Goal: Task Accomplishment & Management: Manage account settings

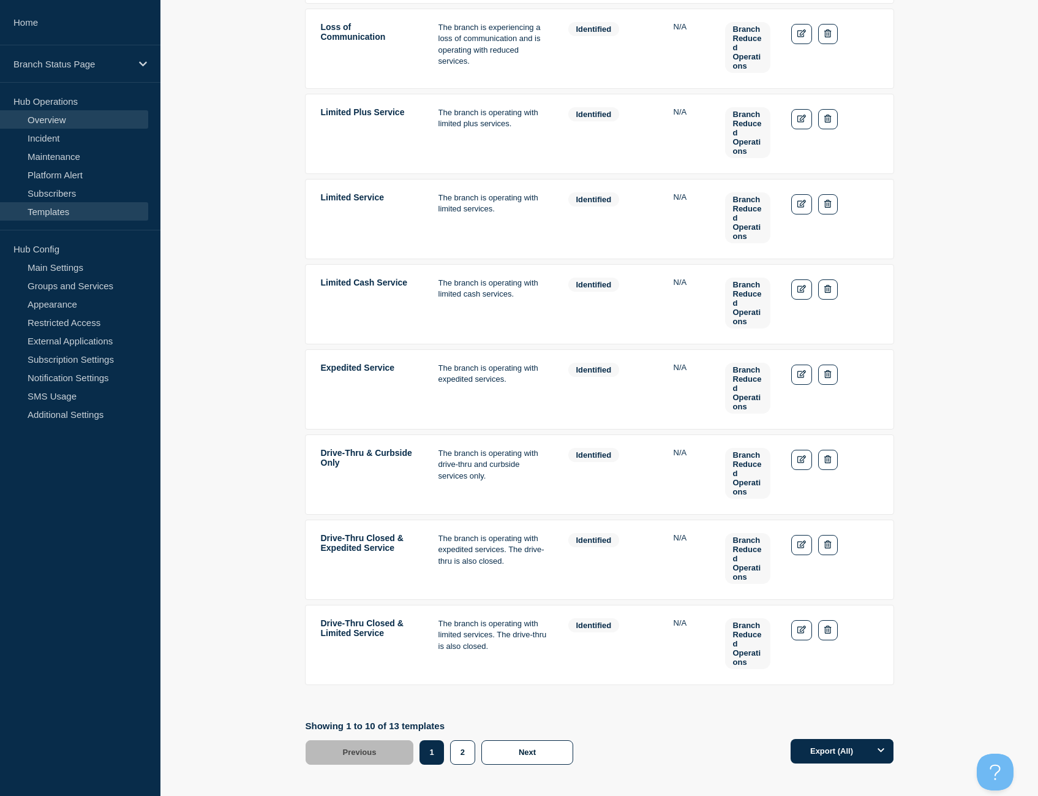
click at [41, 121] on link "Overview" at bounding box center [74, 119] width 148 height 18
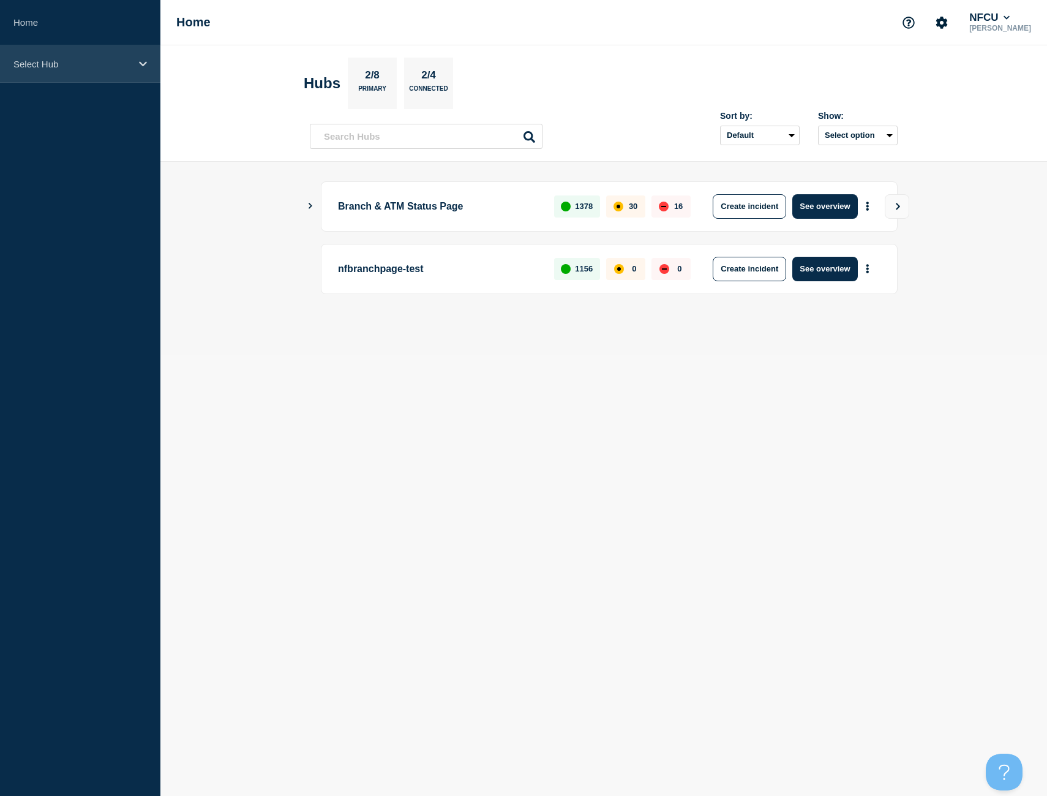
click at [129, 80] on div "Select Hub" at bounding box center [80, 63] width 160 height 37
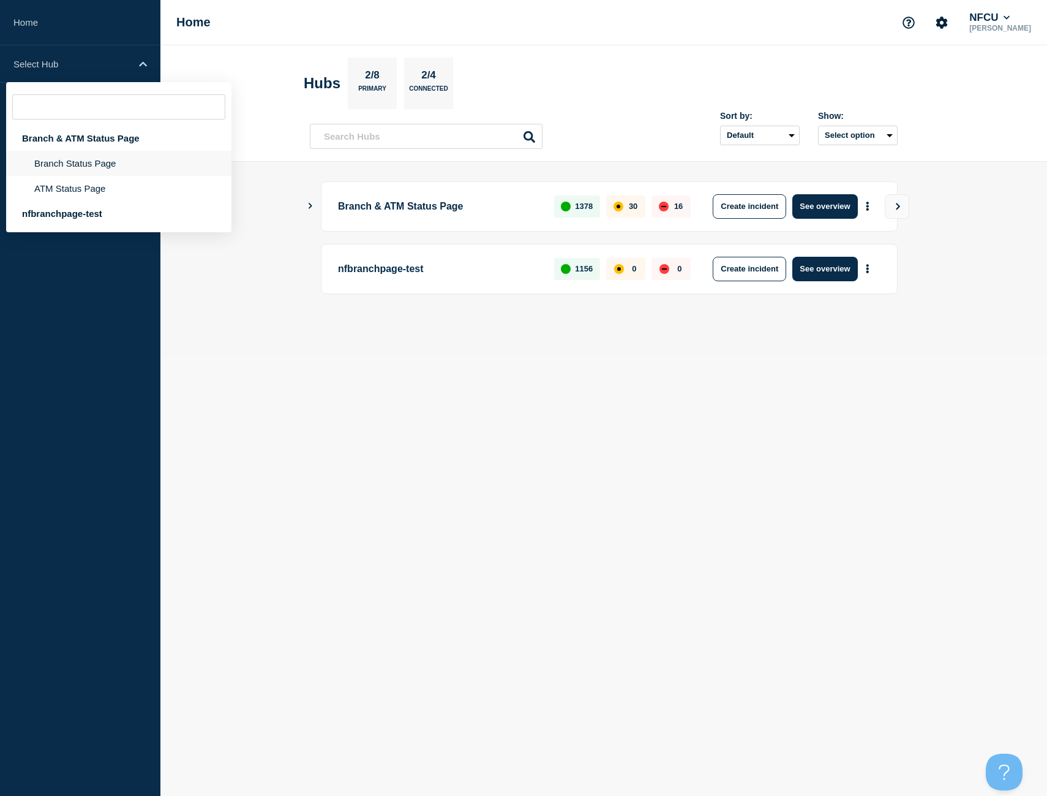
click at [105, 176] on li "Branch Status Page" at bounding box center [118, 188] width 225 height 25
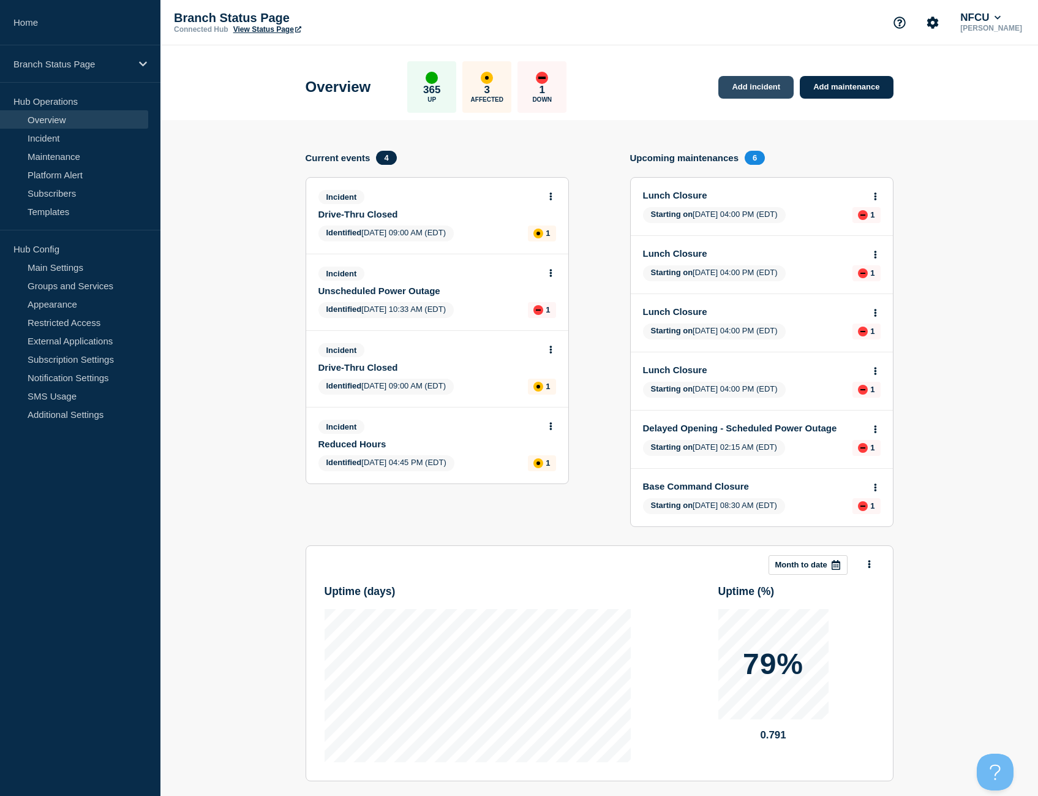
click at [768, 91] on link "Add incident" at bounding box center [756, 87] width 75 height 23
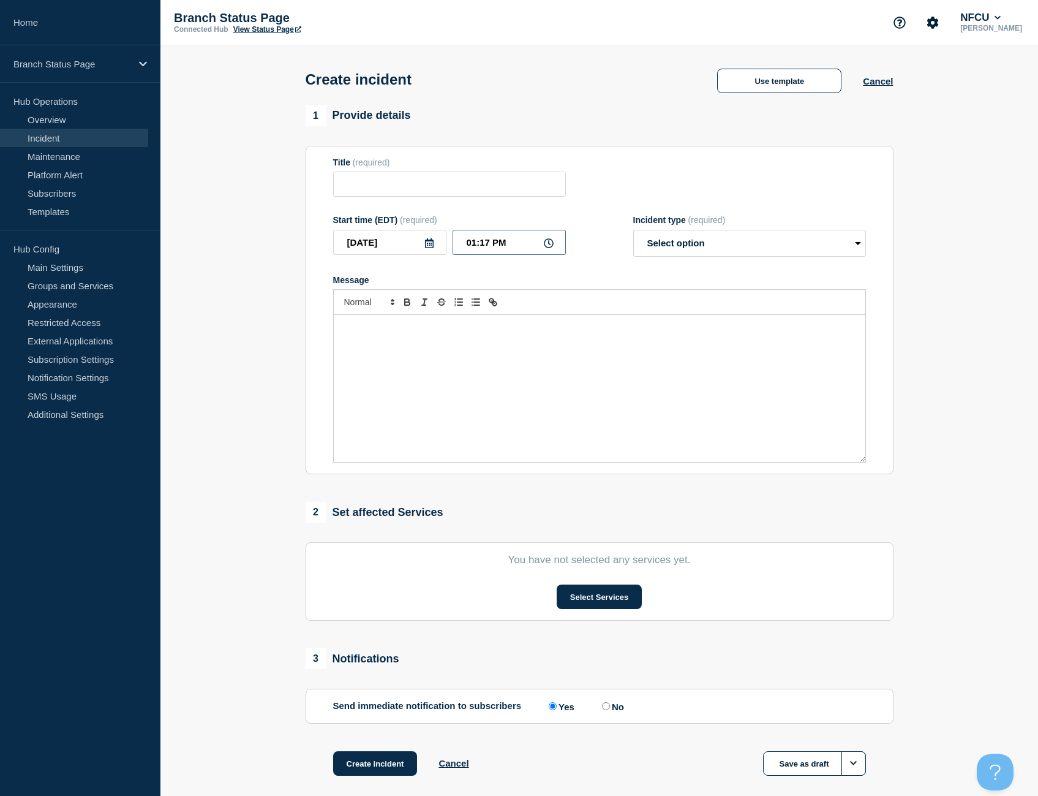
click at [491, 243] on input "01:17 PM" at bounding box center [509, 242] width 113 height 25
type input "01:15 PM"
click at [744, 86] on button "Use template" at bounding box center [779, 81] width 124 height 25
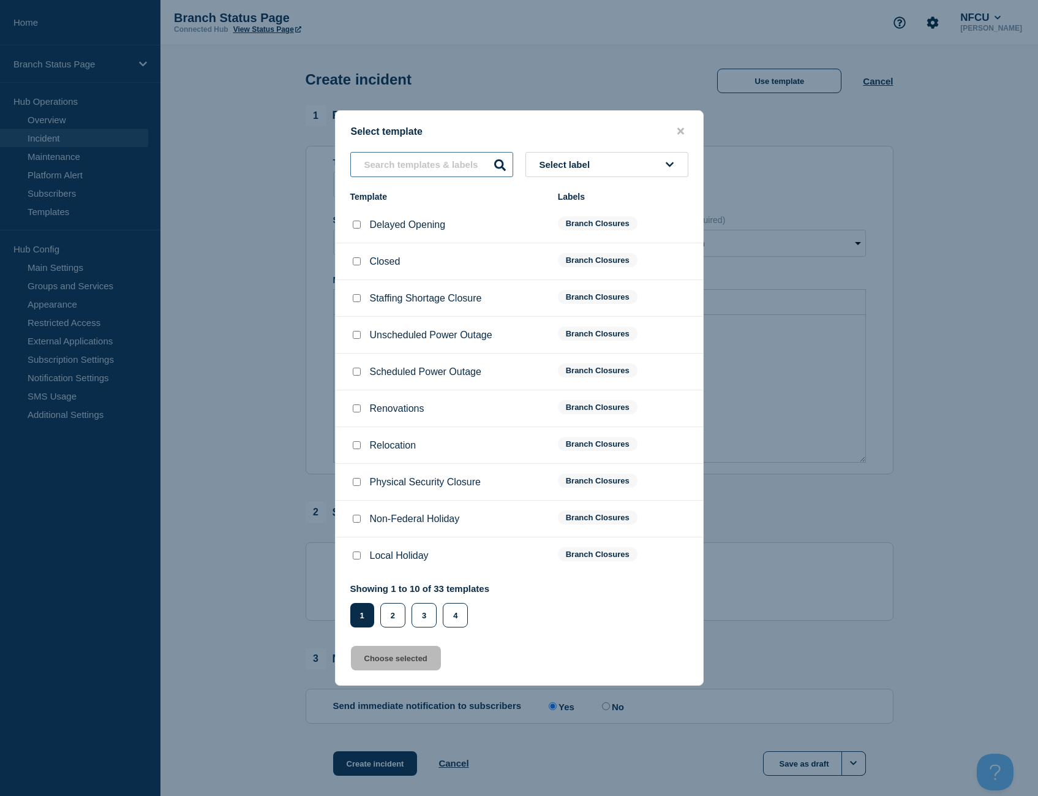
click at [442, 169] on input "text" at bounding box center [431, 164] width 163 height 25
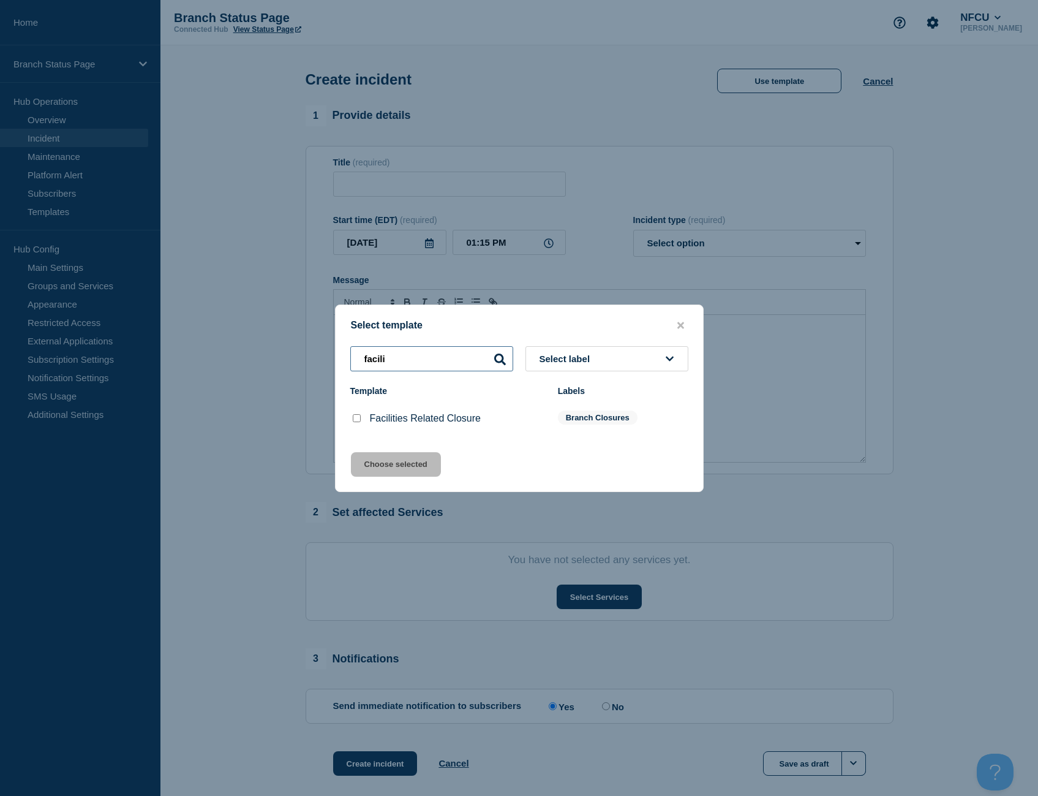
type input "facili"
click at [359, 420] on input "Facilities Related Closure checkbox" at bounding box center [357, 418] width 8 height 8
checkbox input "true"
click at [386, 461] on button "Choose selected" at bounding box center [396, 464] width 90 height 25
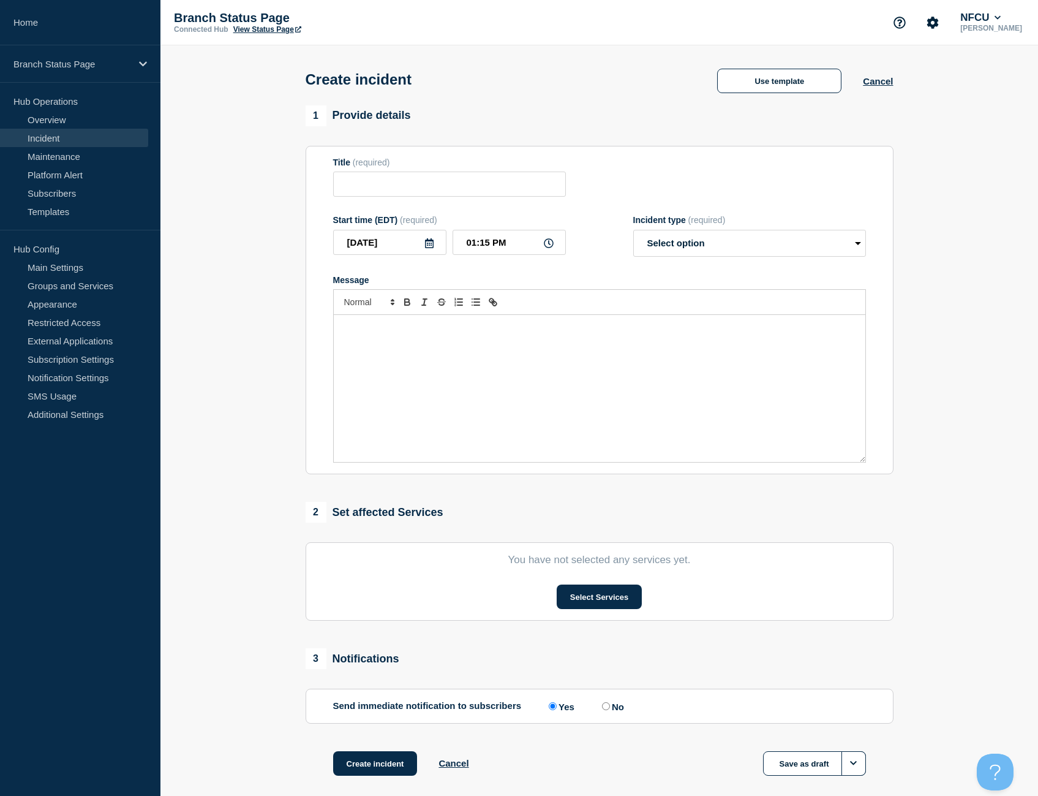
type input "Facilities Related Closure"
select select "identified"
click at [589, 600] on button "Select Services" at bounding box center [599, 596] width 85 height 25
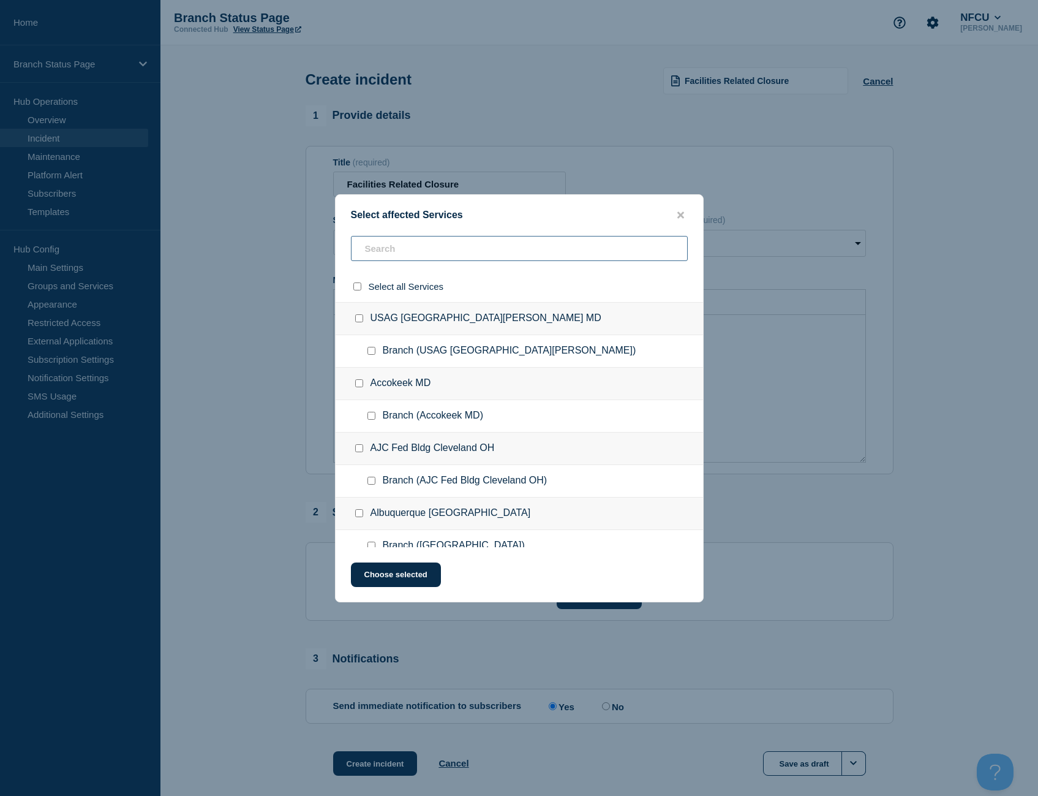
click at [411, 243] on input "text" at bounding box center [519, 248] width 337 height 25
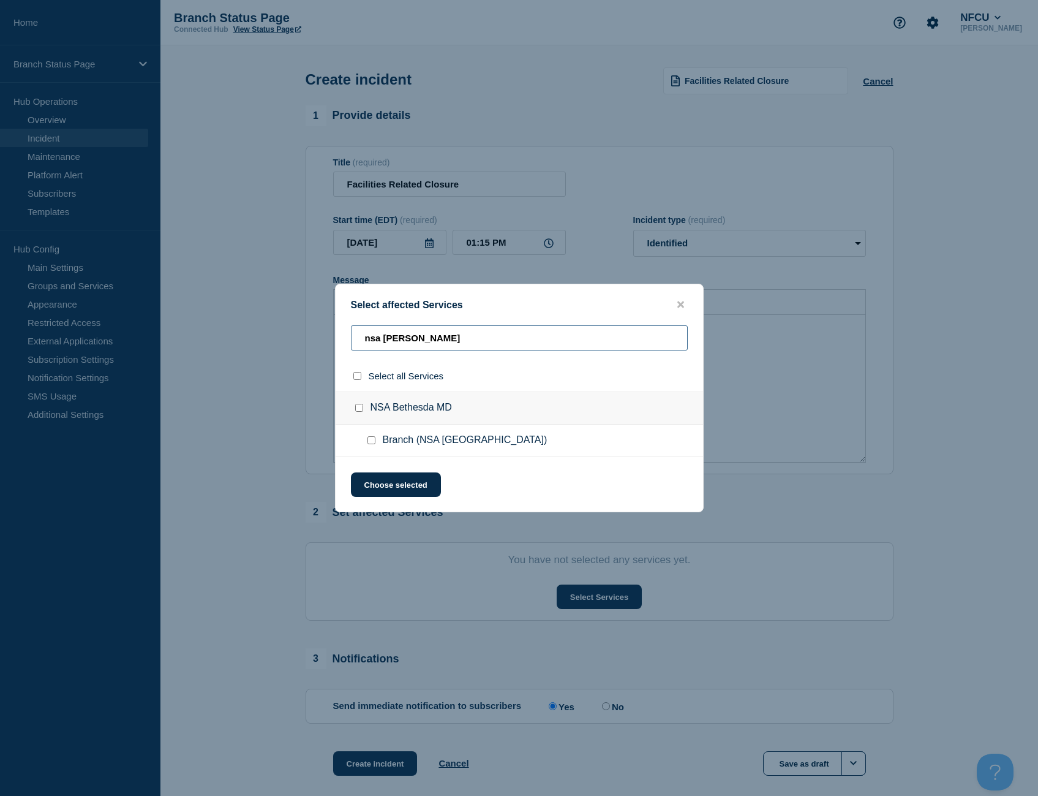
type input "nsa [PERSON_NAME]"
click at [374, 444] on input "Branch (NSA Bethesda MD) checkbox" at bounding box center [372, 440] width 8 height 8
checkbox input "true"
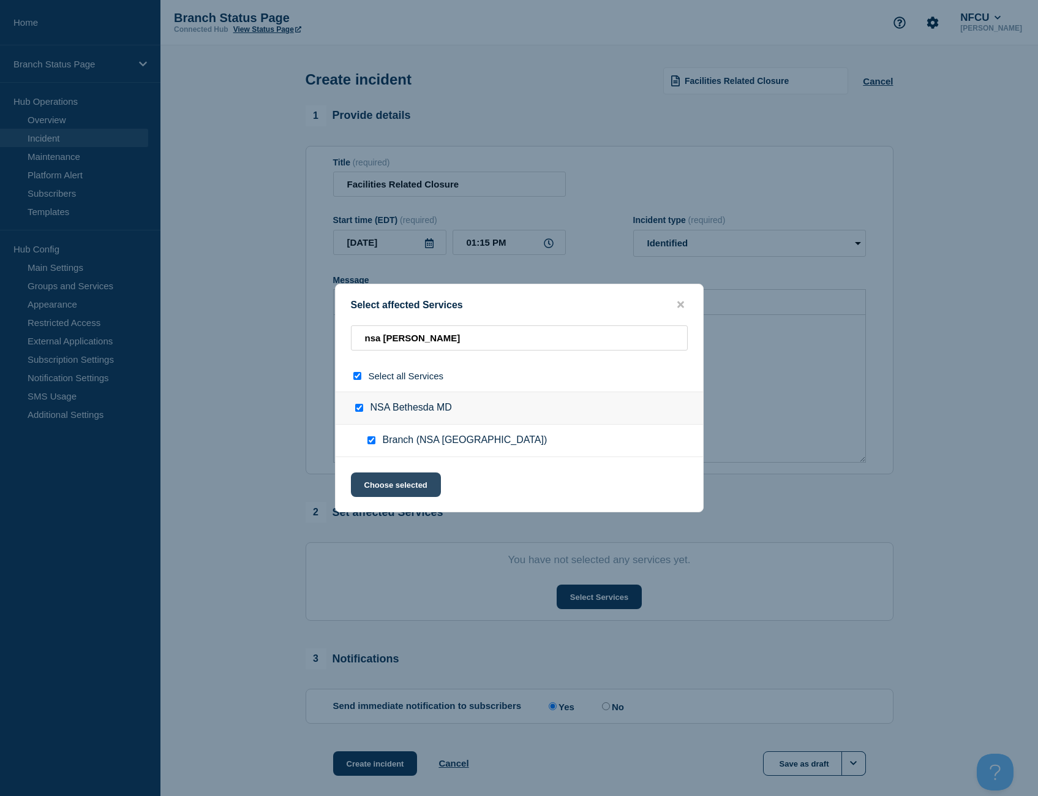
click at [423, 482] on button "Choose selected" at bounding box center [396, 484] width 90 height 25
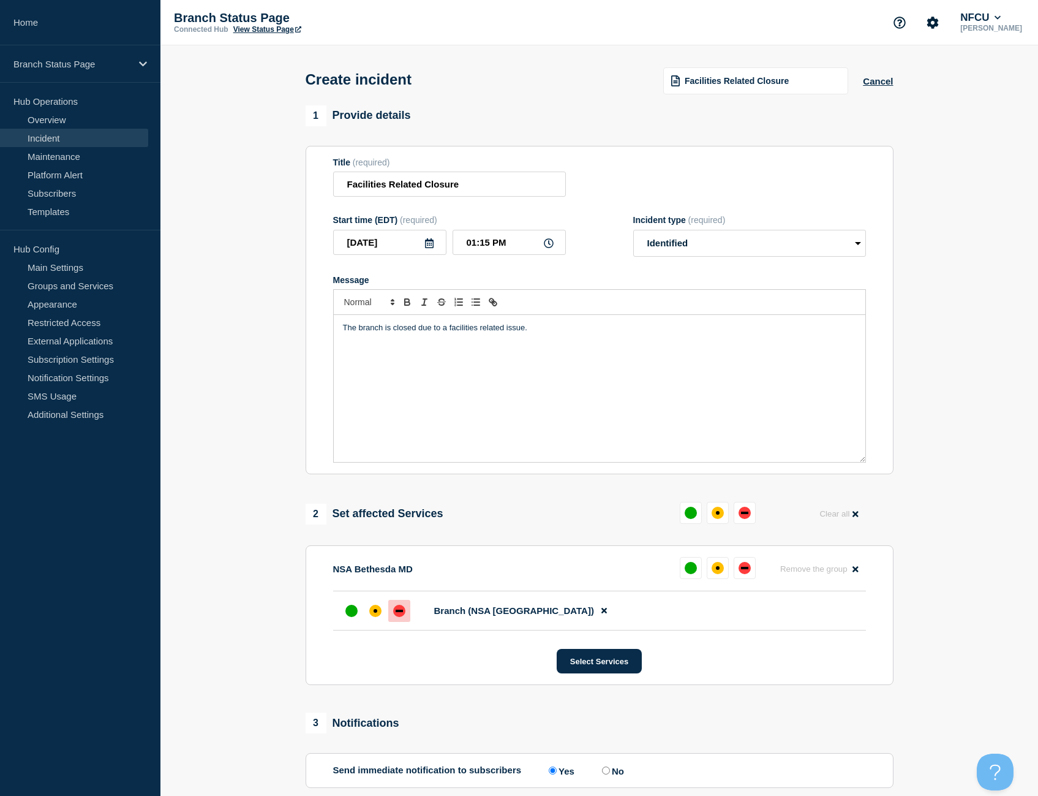
click at [395, 617] on div "down" at bounding box center [399, 611] width 12 height 12
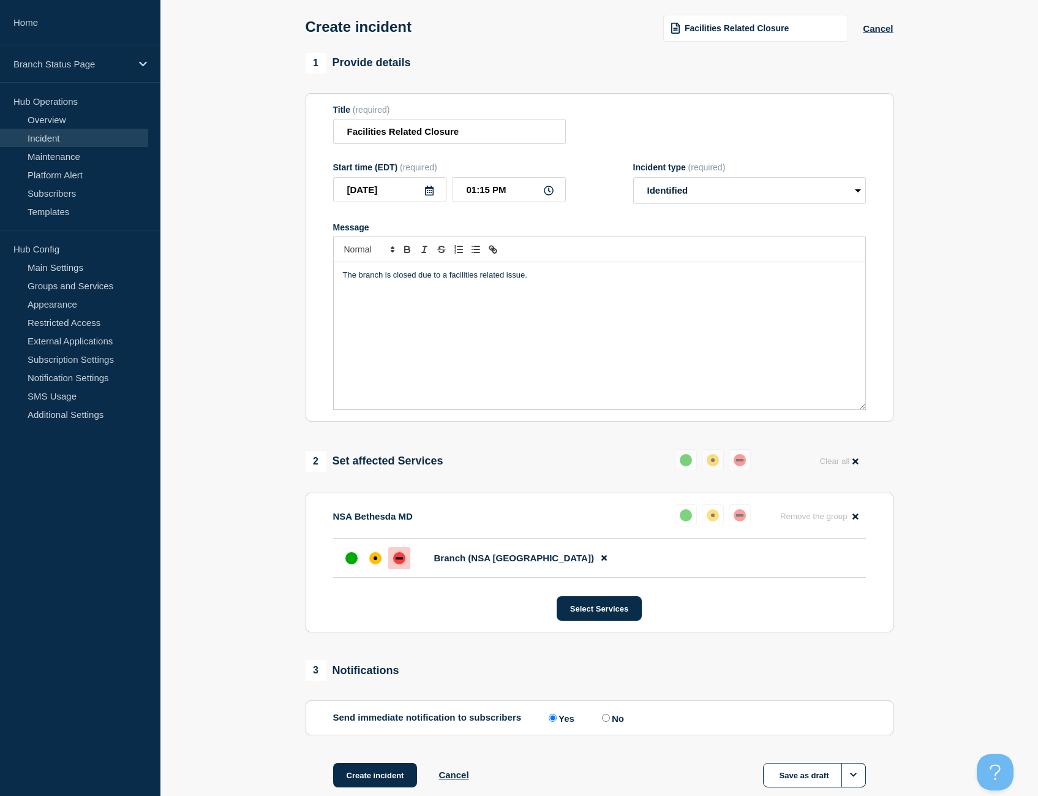
scroll to position [127, 0]
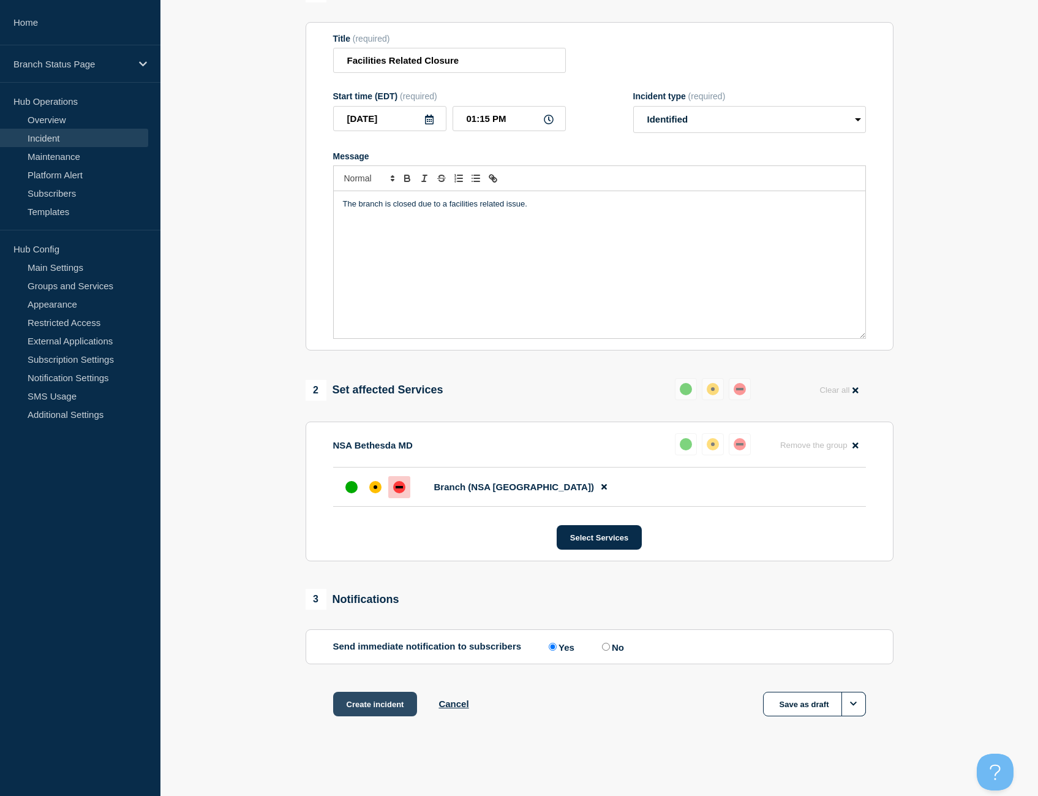
click at [394, 701] on button "Create incident" at bounding box center [375, 704] width 85 height 25
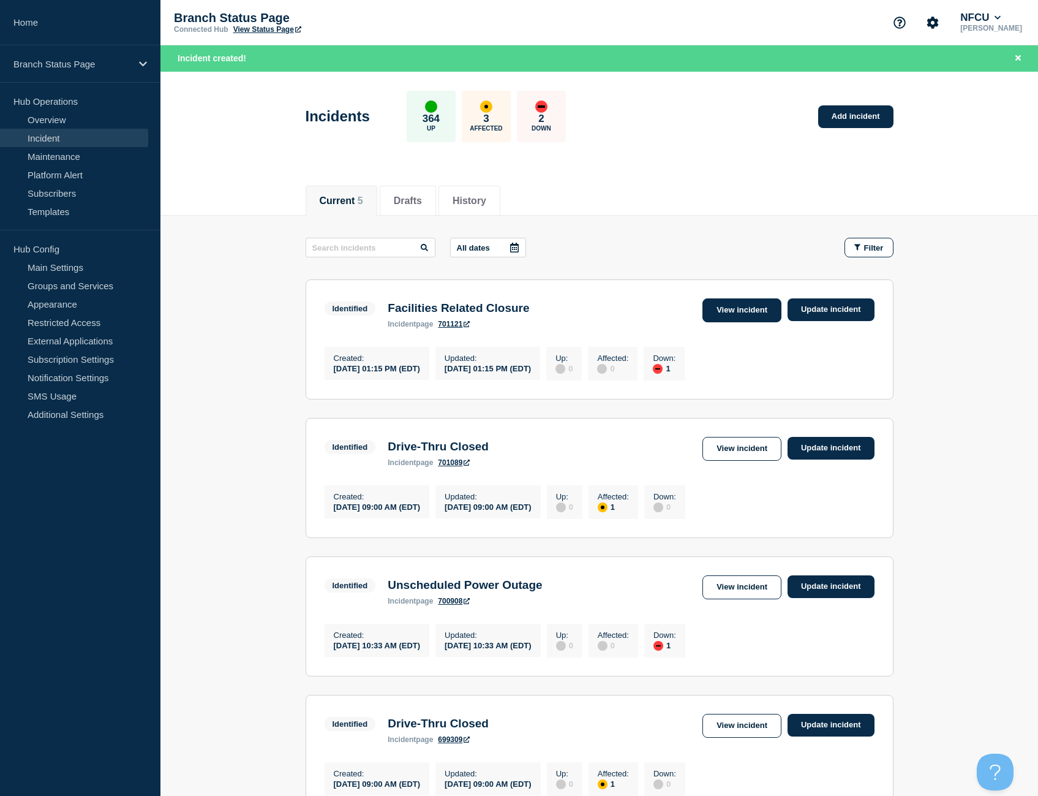
click at [731, 318] on link "View incident" at bounding box center [742, 310] width 79 height 24
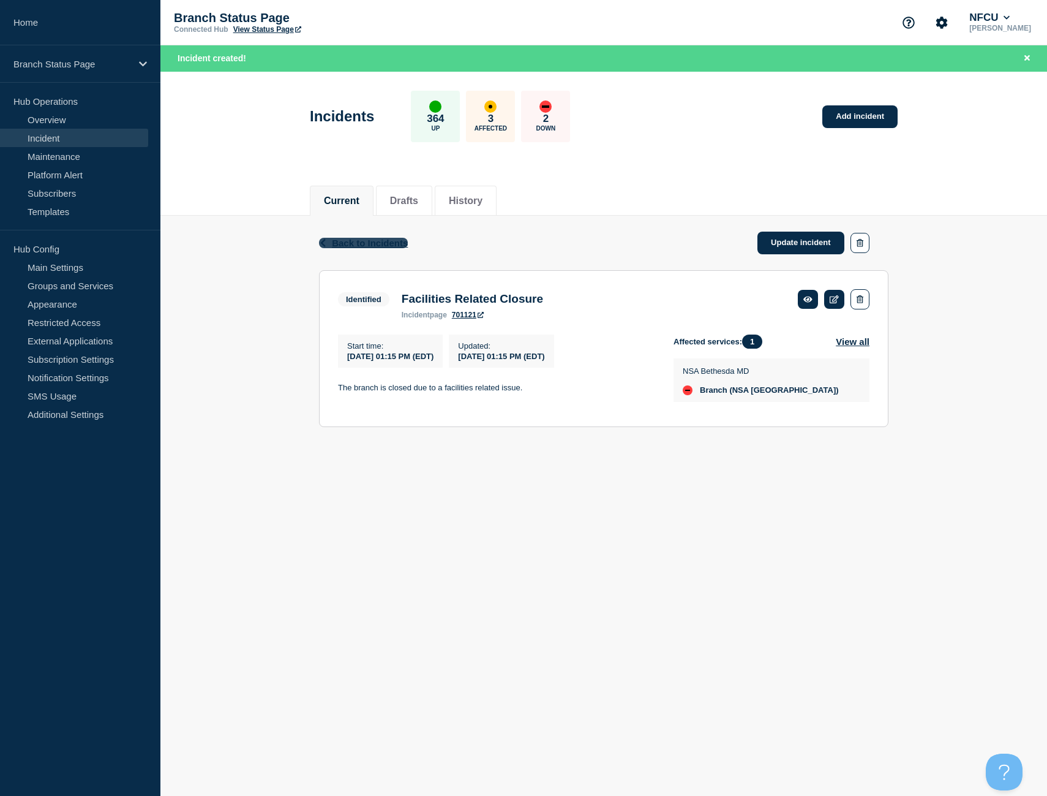
click at [344, 243] on span "Back to Incidents" at bounding box center [370, 243] width 76 height 10
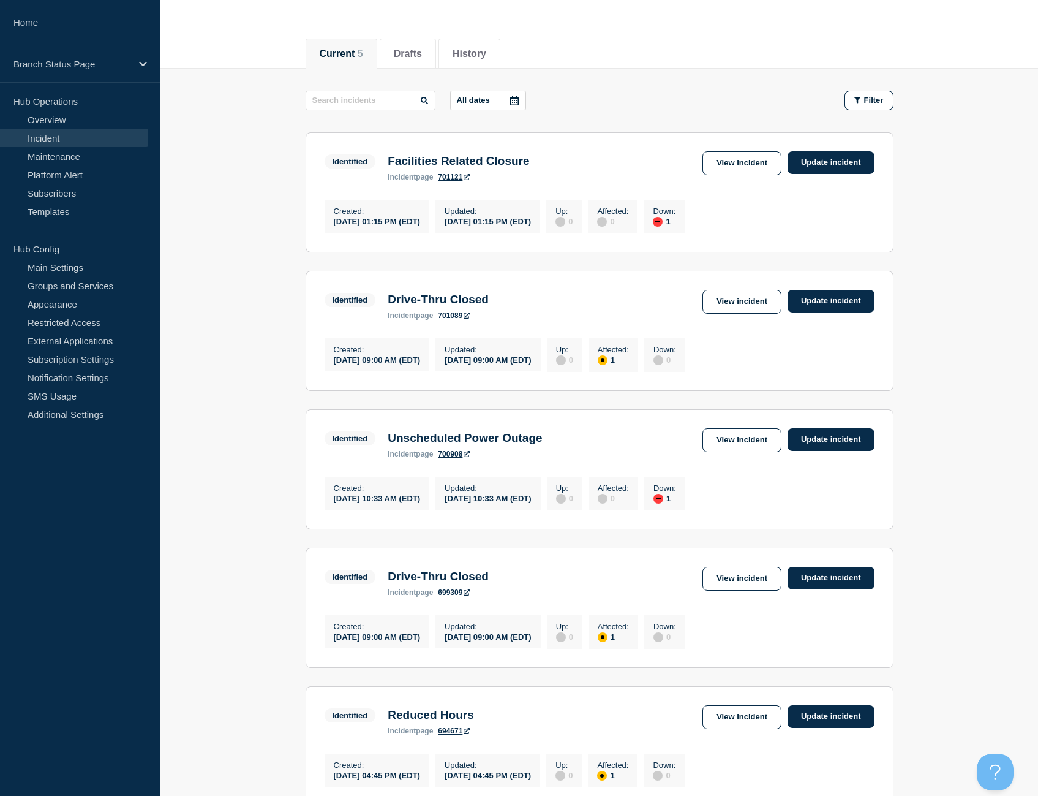
scroll to position [123, 0]
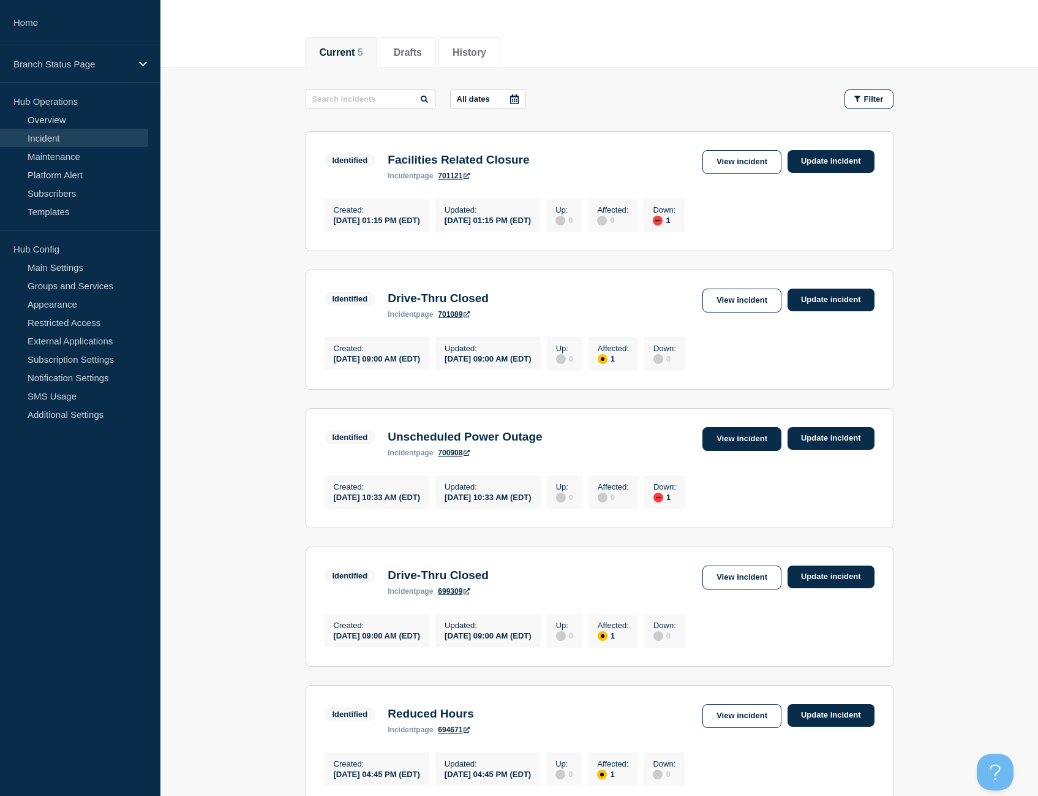
click at [769, 446] on link "View incident" at bounding box center [742, 439] width 79 height 24
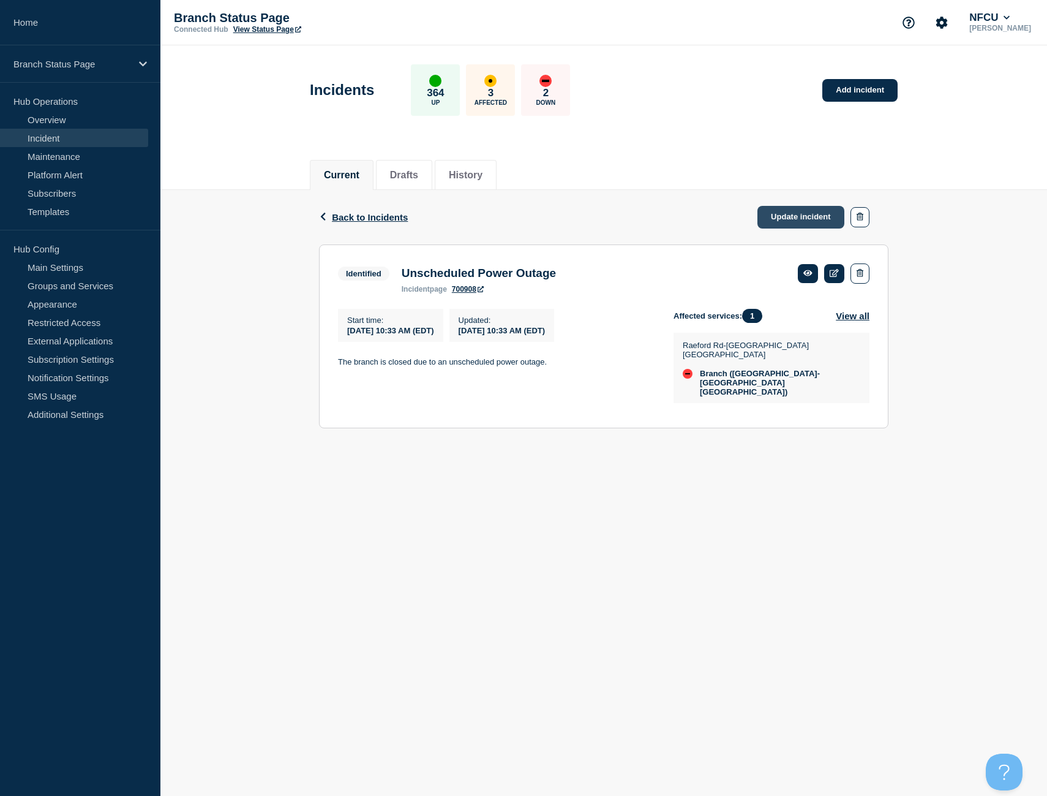
click at [787, 217] on link "Update incident" at bounding box center [801, 217] width 87 height 23
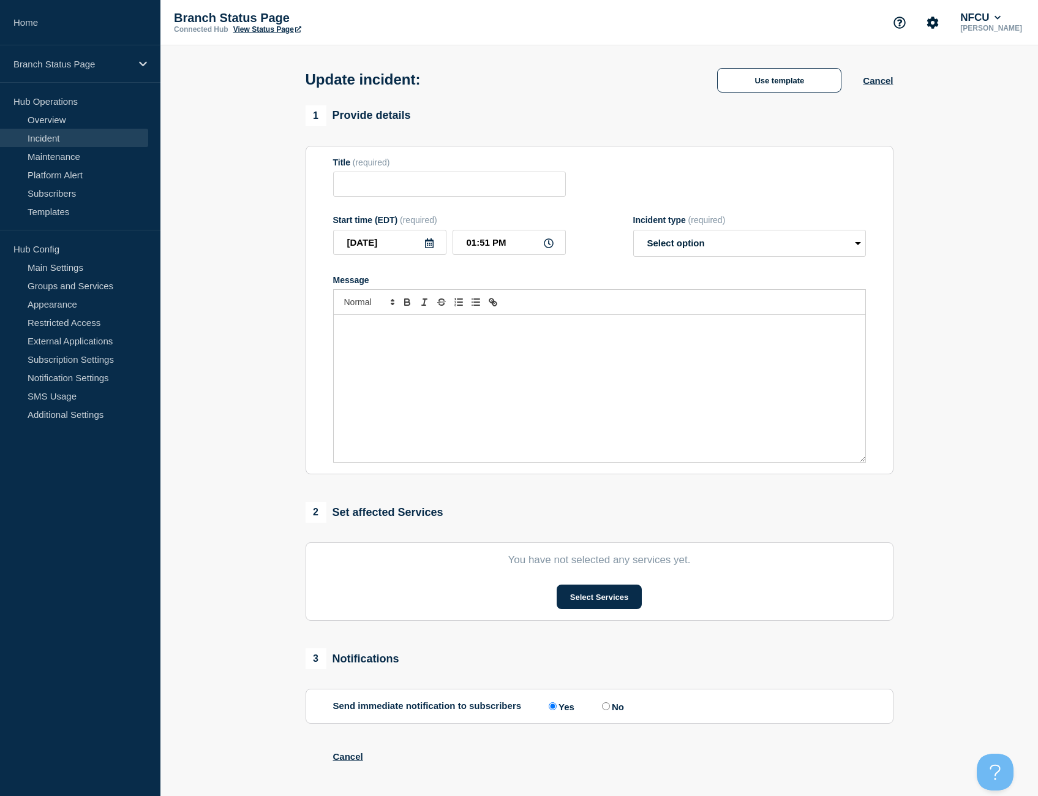
type input "Unscheduled Power Outage"
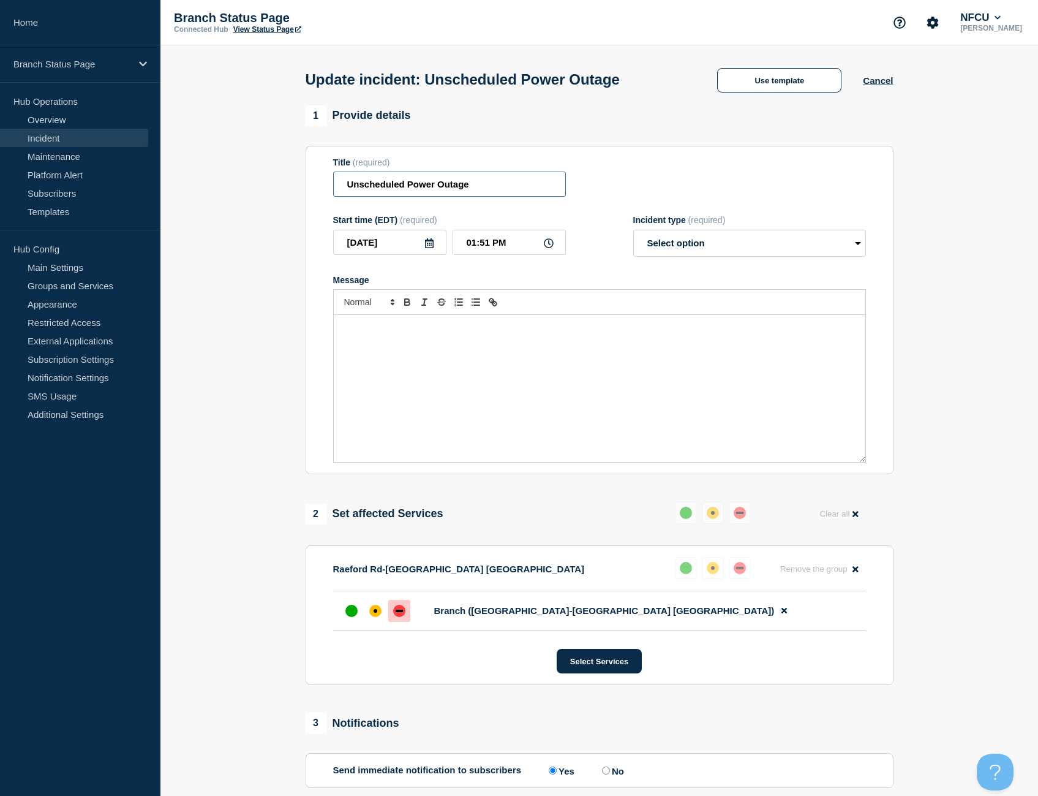
drag, startPoint x: 495, startPoint y: 189, endPoint x: 163, endPoint y: 185, distance: 332.0
click at [163, 185] on section "1 Provide details Title (required) Unscheduled Power Outage Start time (EDT) (r…" at bounding box center [599, 537] width 878 height 865
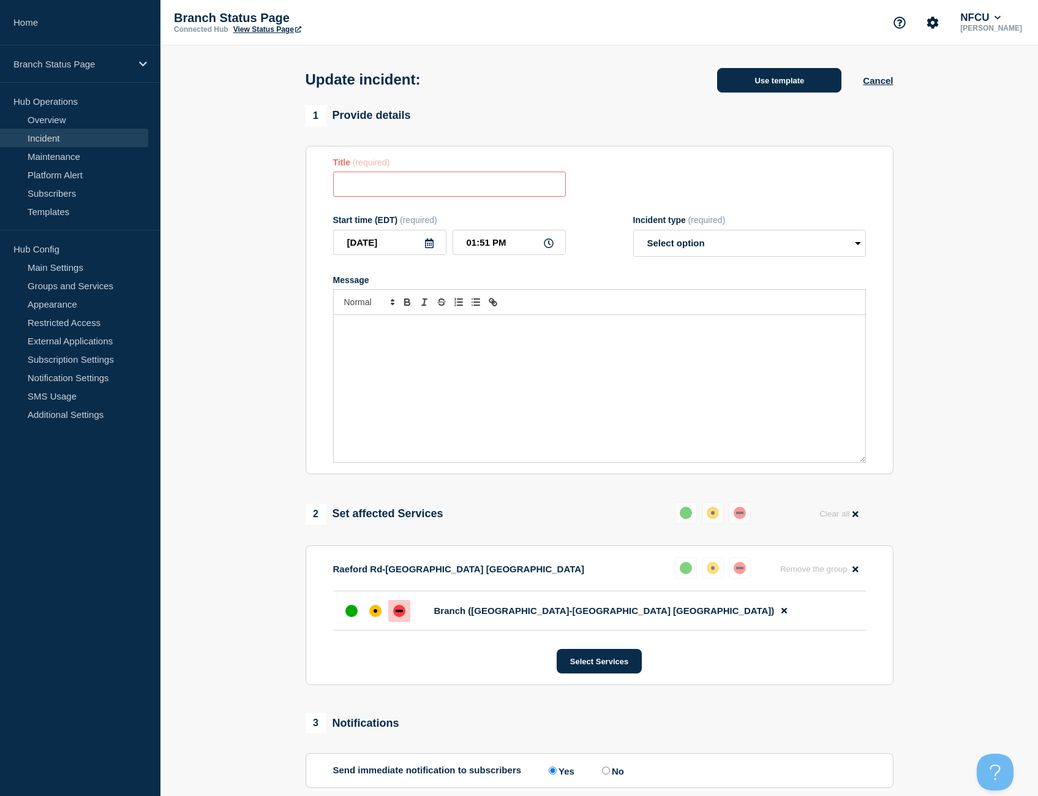
click at [780, 79] on button "Use template" at bounding box center [779, 80] width 124 height 25
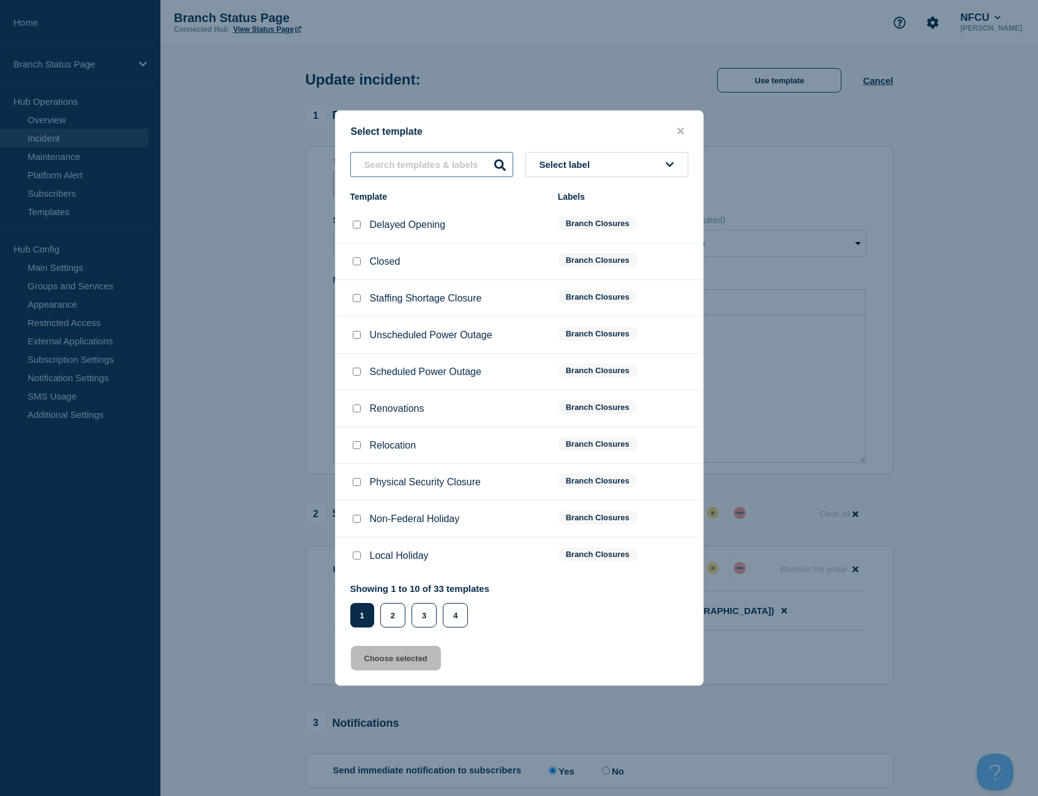
click at [404, 165] on input "text" at bounding box center [431, 164] width 163 height 25
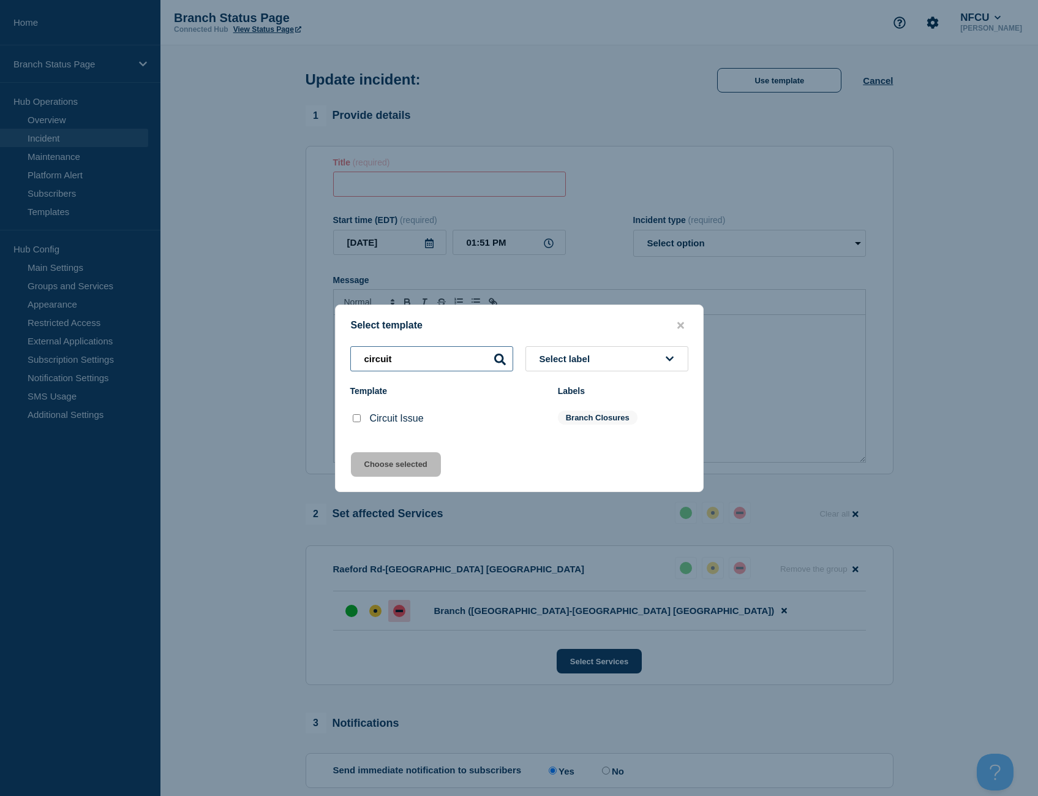
type input "circuit"
click at [356, 422] on input "Circuit Issue checkbox" at bounding box center [357, 418] width 8 height 8
checkbox input "true"
click at [388, 464] on button "Choose selected" at bounding box center [396, 464] width 90 height 25
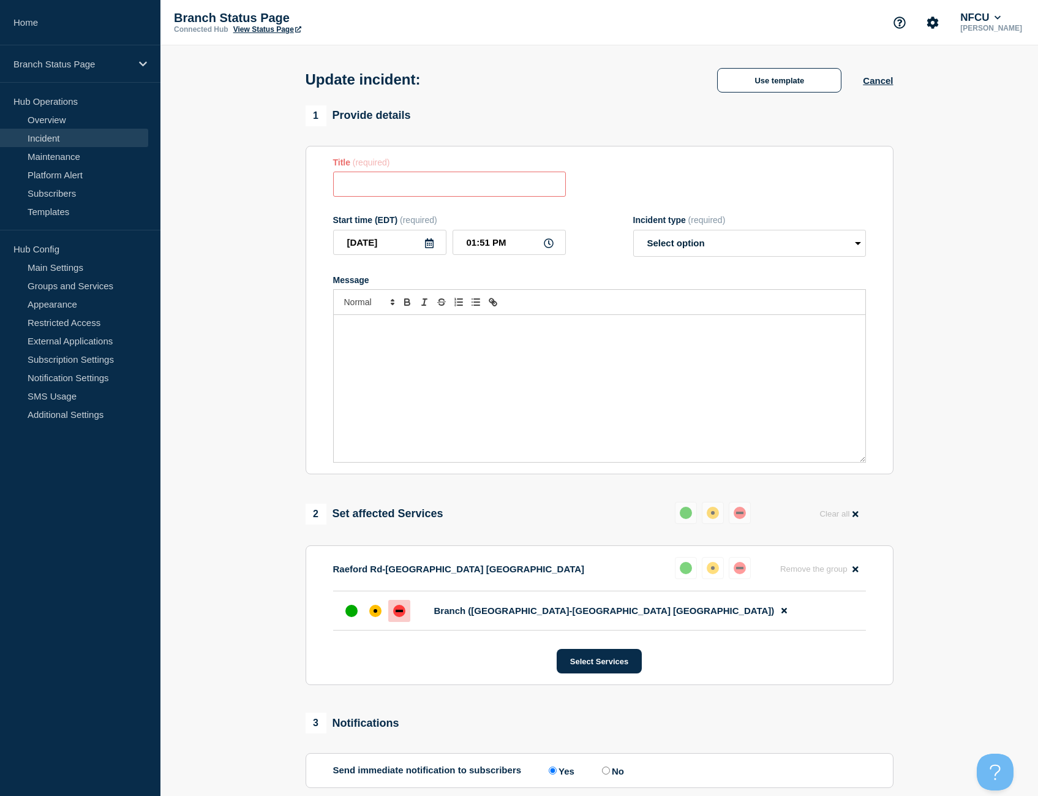
type input "Circuit Issue"
select select "identified"
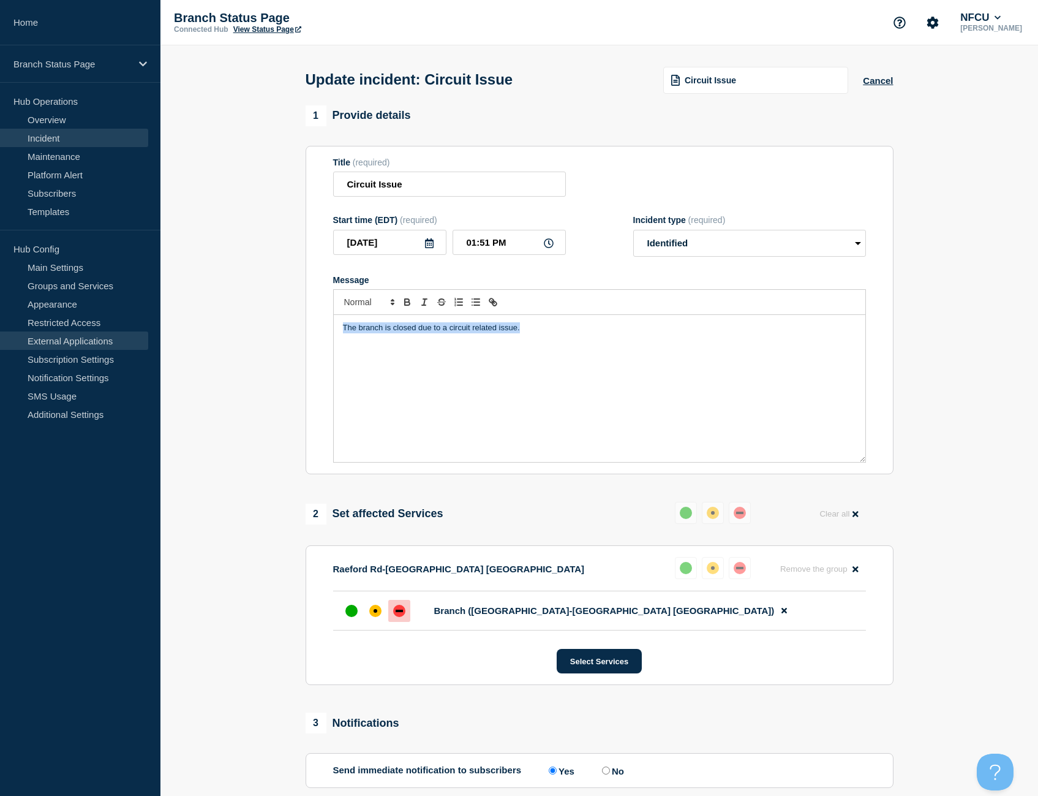
drag, startPoint x: 621, startPoint y: 350, endPoint x: 131, endPoint y: 334, distance: 490.3
click at [131, 334] on div "Home Branch Status Page Hub Operations Overview Incident Maintenance Platform A…" at bounding box center [519, 494] width 1038 height 989
click at [880, 83] on button "Cancel" at bounding box center [878, 80] width 30 height 10
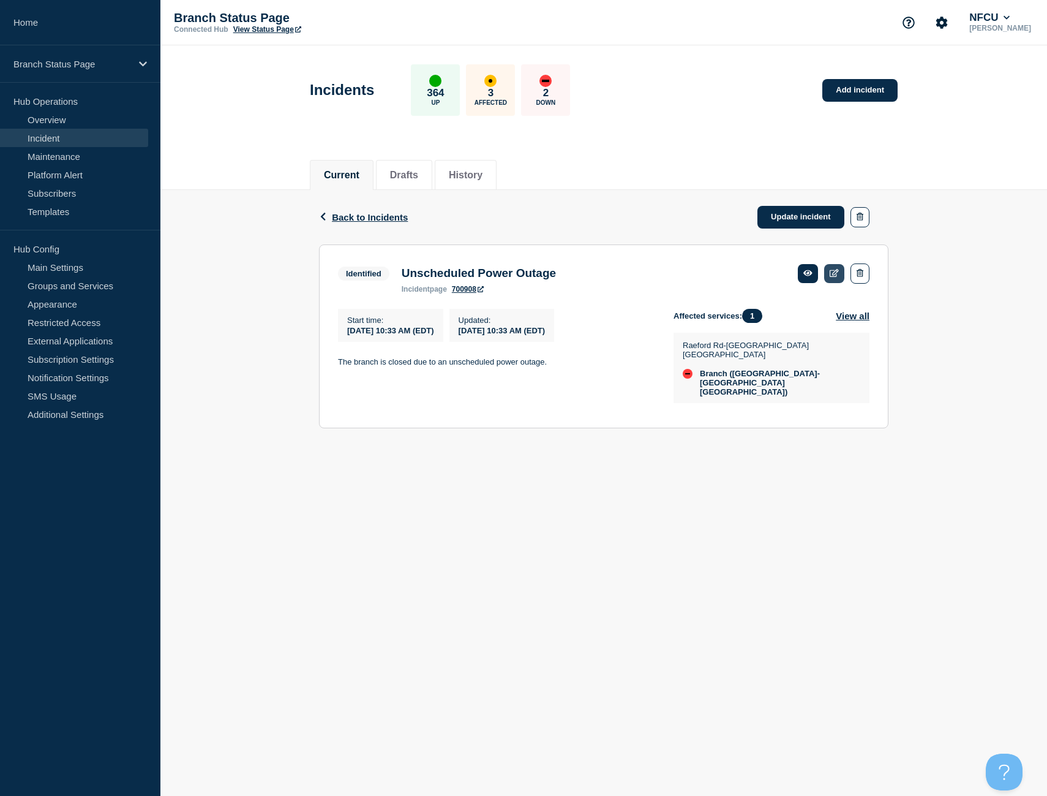
click at [837, 277] on icon at bounding box center [834, 273] width 9 height 8
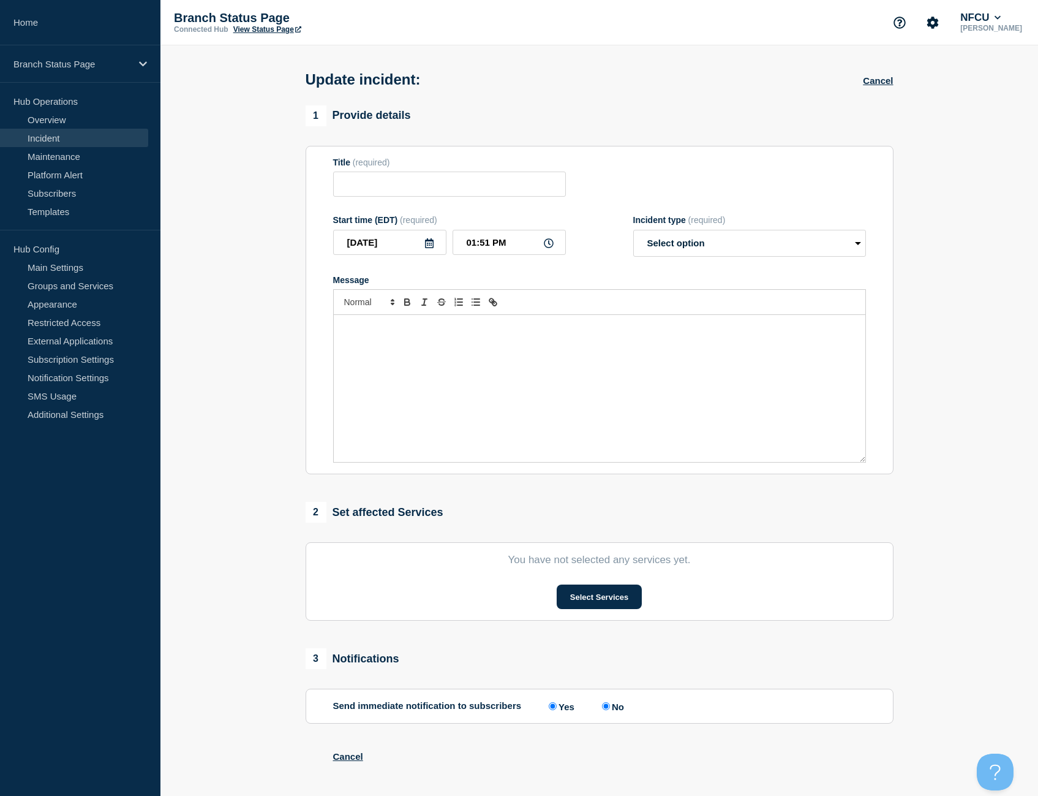
type input "Unscheduled Power Outage"
type input "[DATE]"
type input "10:33 AM"
select select "identified"
radio input "false"
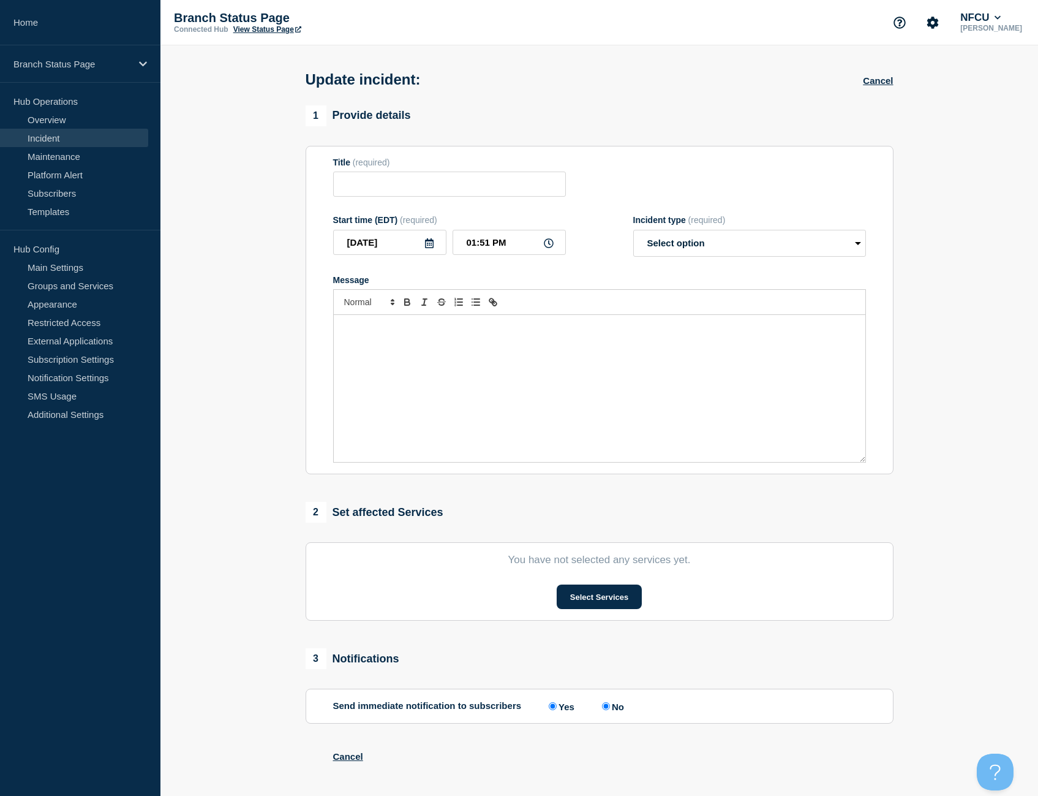
radio input "true"
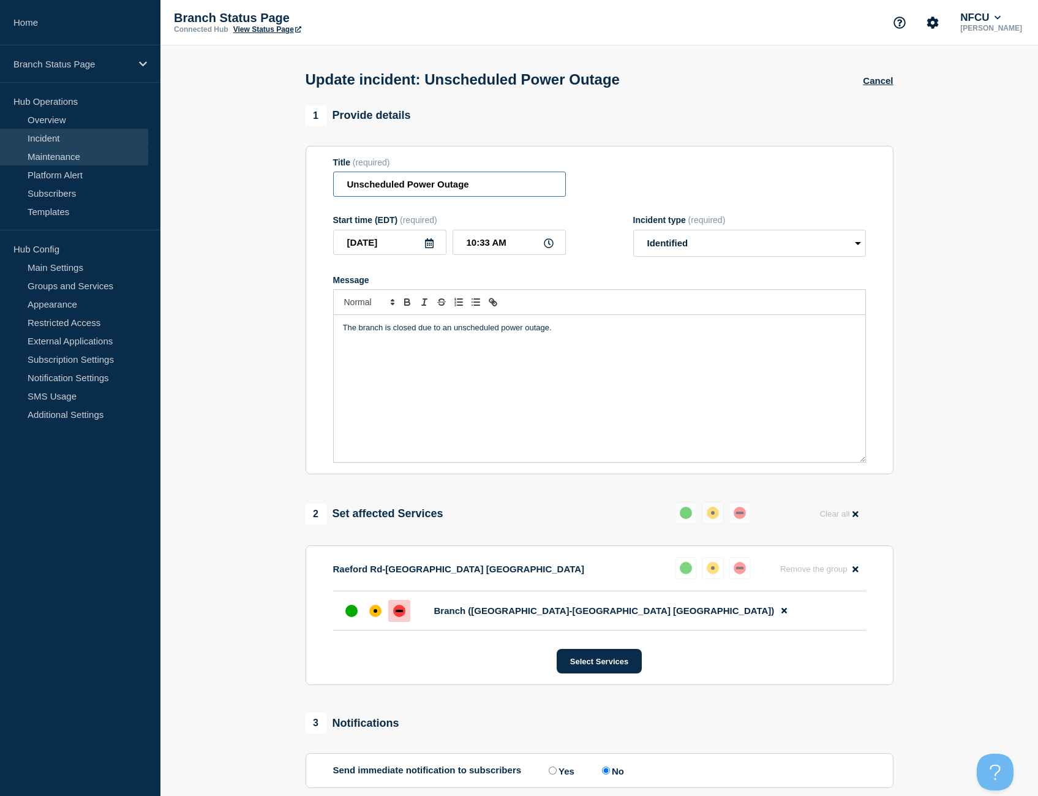
drag, startPoint x: 486, startPoint y: 186, endPoint x: 127, endPoint y: 149, distance: 360.8
click at [127, 149] on div "Home Branch Status Page Hub Operations Overview Incident Maintenance Platform A…" at bounding box center [519, 444] width 1038 height 889
type input "Circuit Issue"
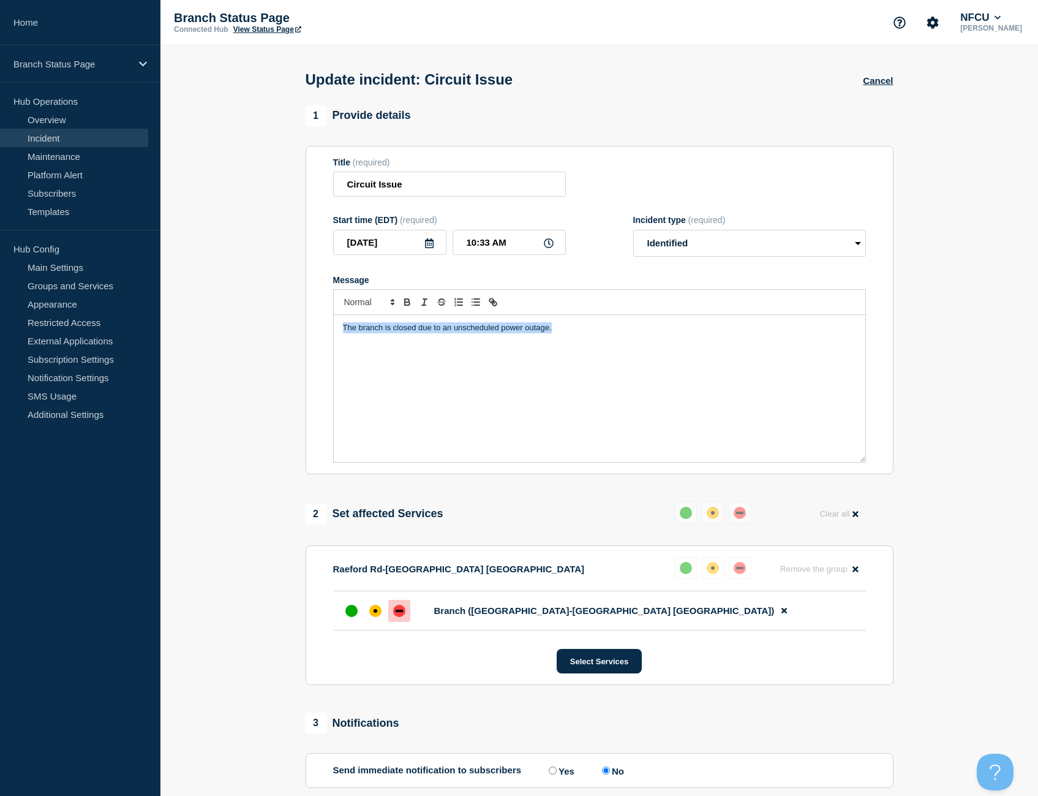
drag, startPoint x: 669, startPoint y: 334, endPoint x: -138, endPoint y: 246, distance: 812.7
click at [0, 246] on html "Home Branch Status Page Hub Operations Overview Incident Maintenance Platform A…" at bounding box center [519, 398] width 1038 height 796
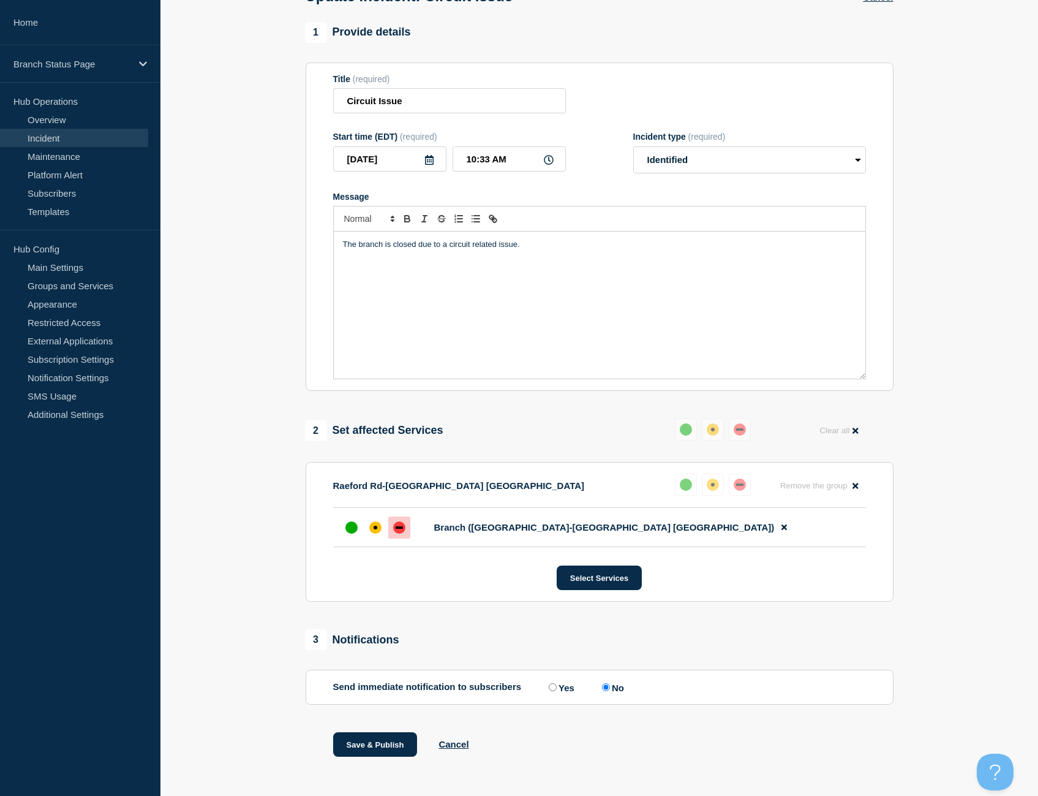
scroll to position [96, 0]
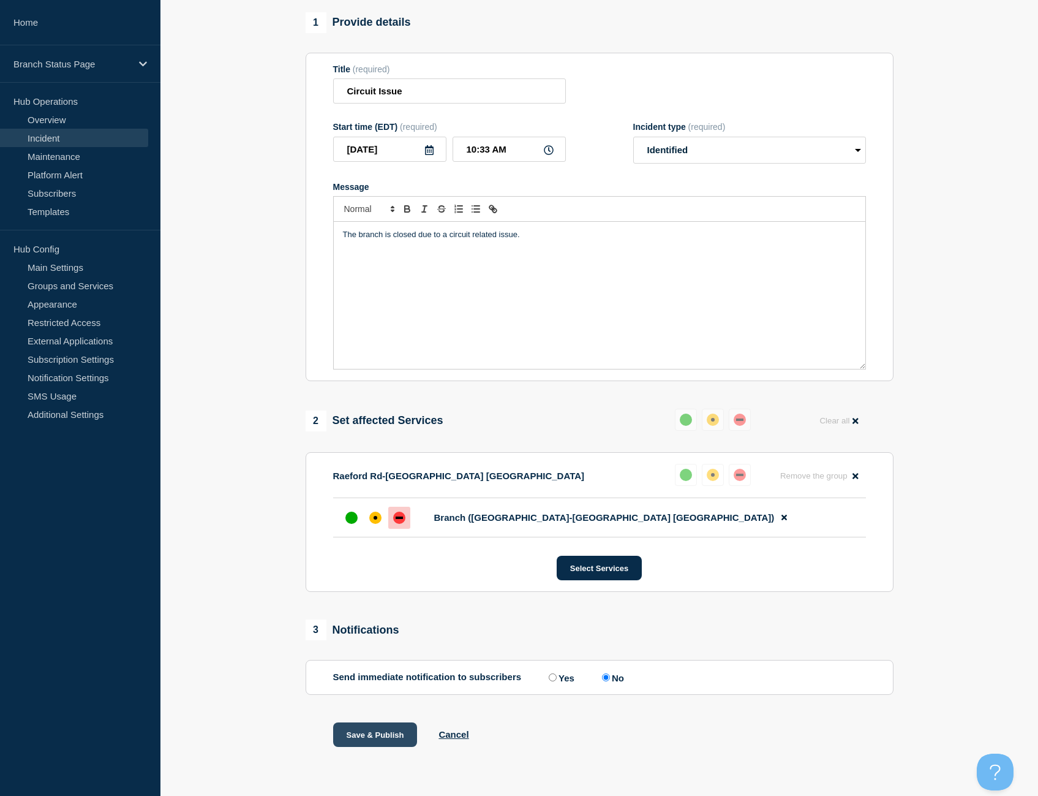
click at [398, 731] on button "Save & Publish" at bounding box center [375, 734] width 85 height 25
